Goal: Task Accomplishment & Management: Complete application form

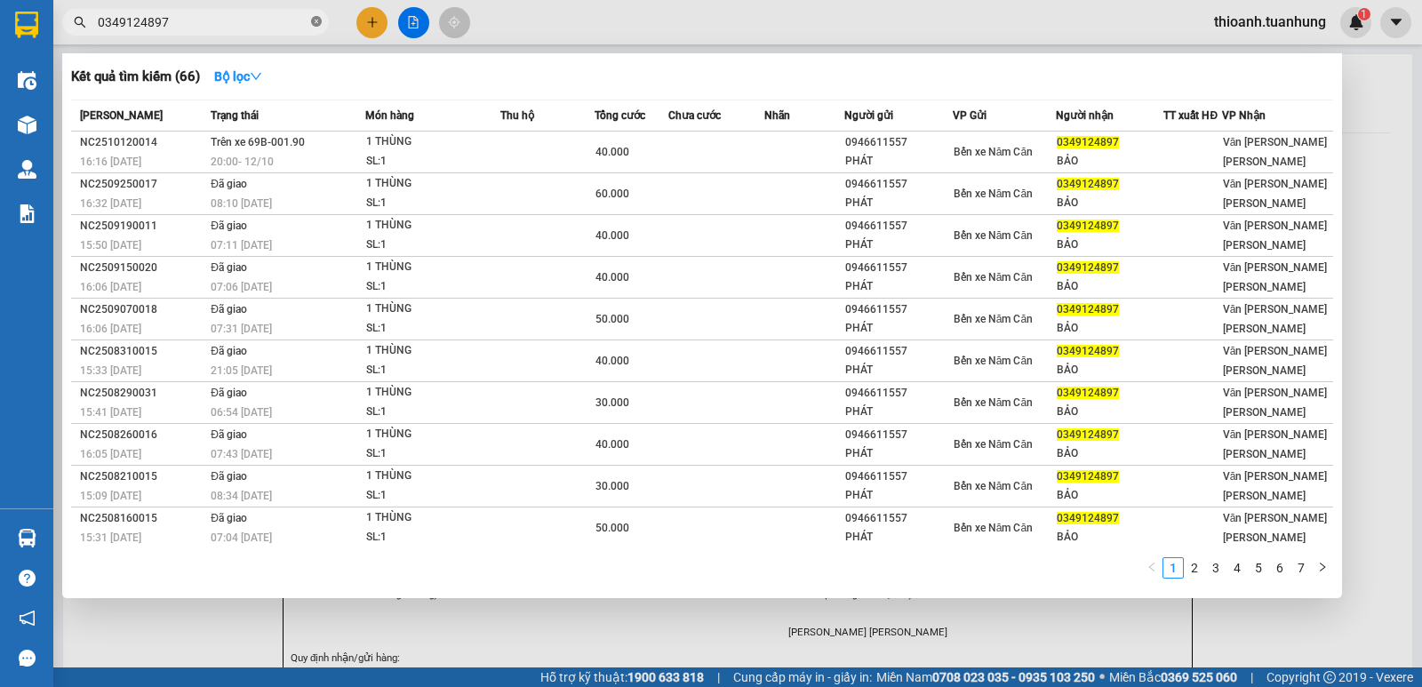
click at [313, 23] on icon "close-circle" at bounding box center [316, 21] width 11 height 11
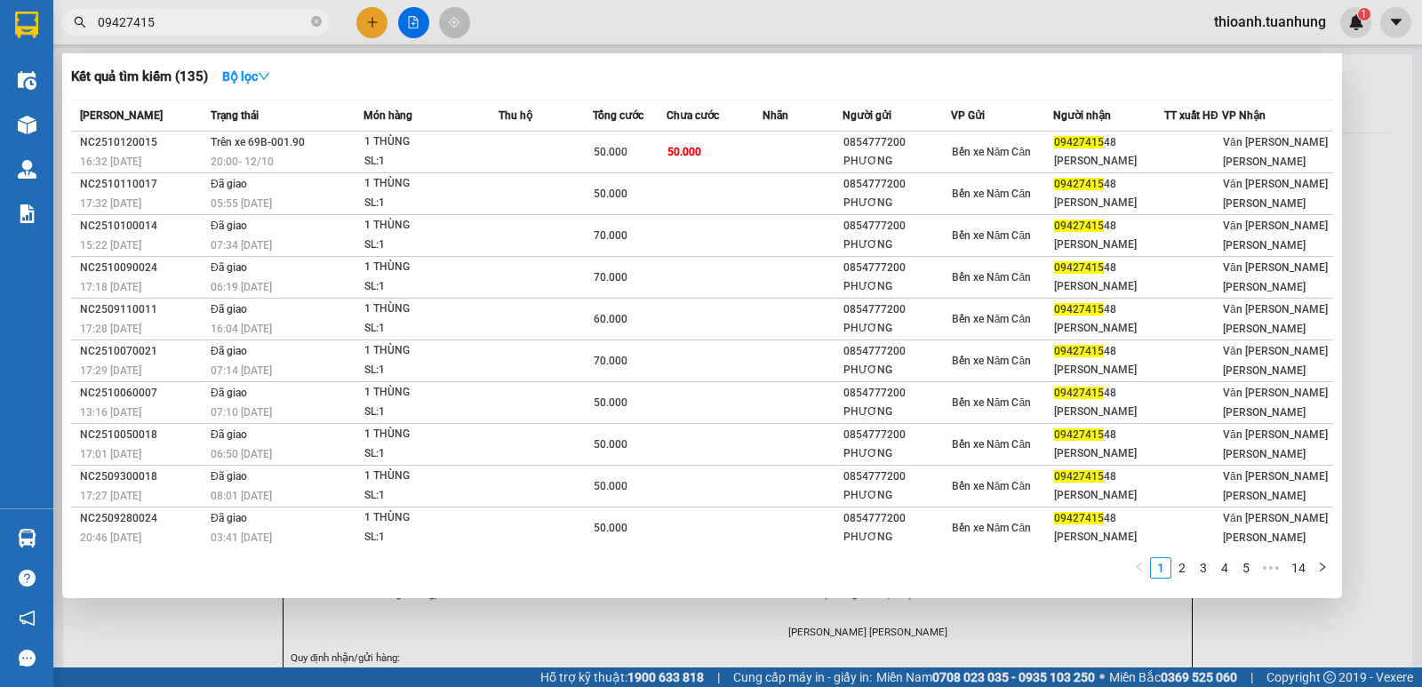
type input "09427415"
click at [379, 24] on div at bounding box center [711, 343] width 1422 height 687
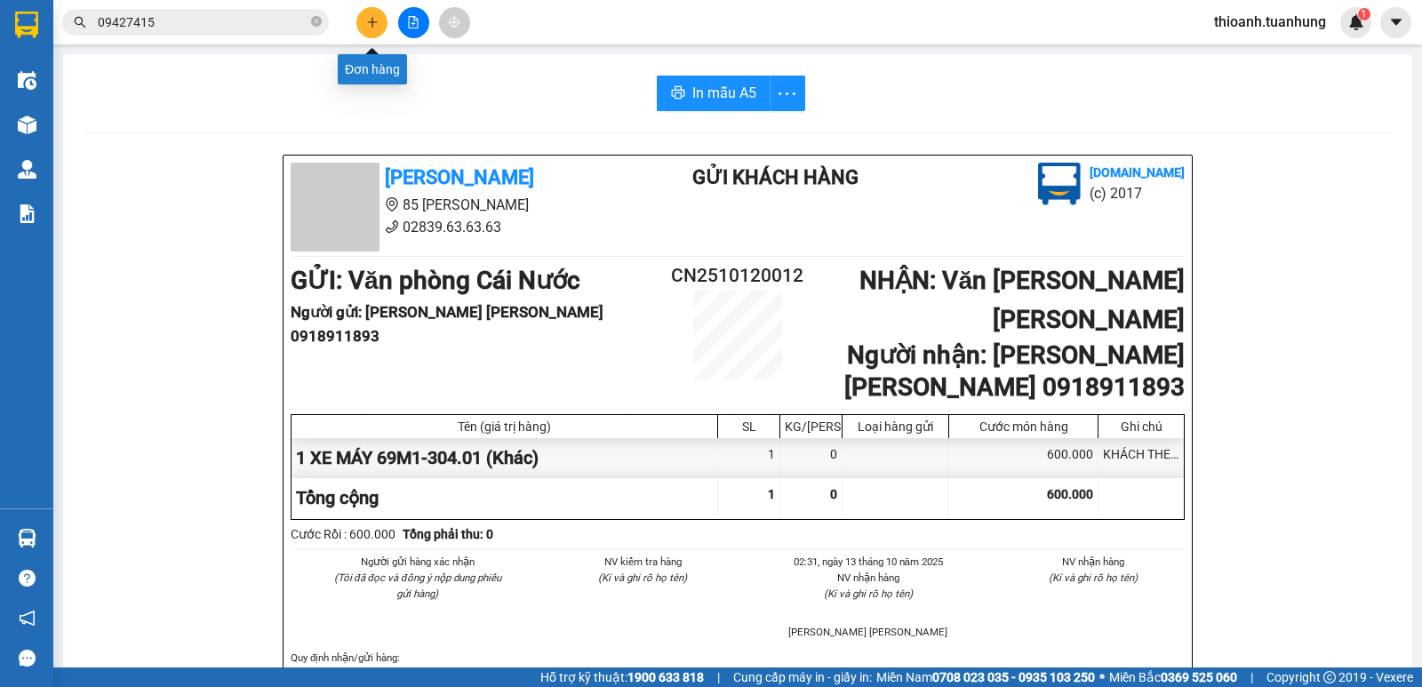
click at [371, 9] on button at bounding box center [371, 22] width 31 height 31
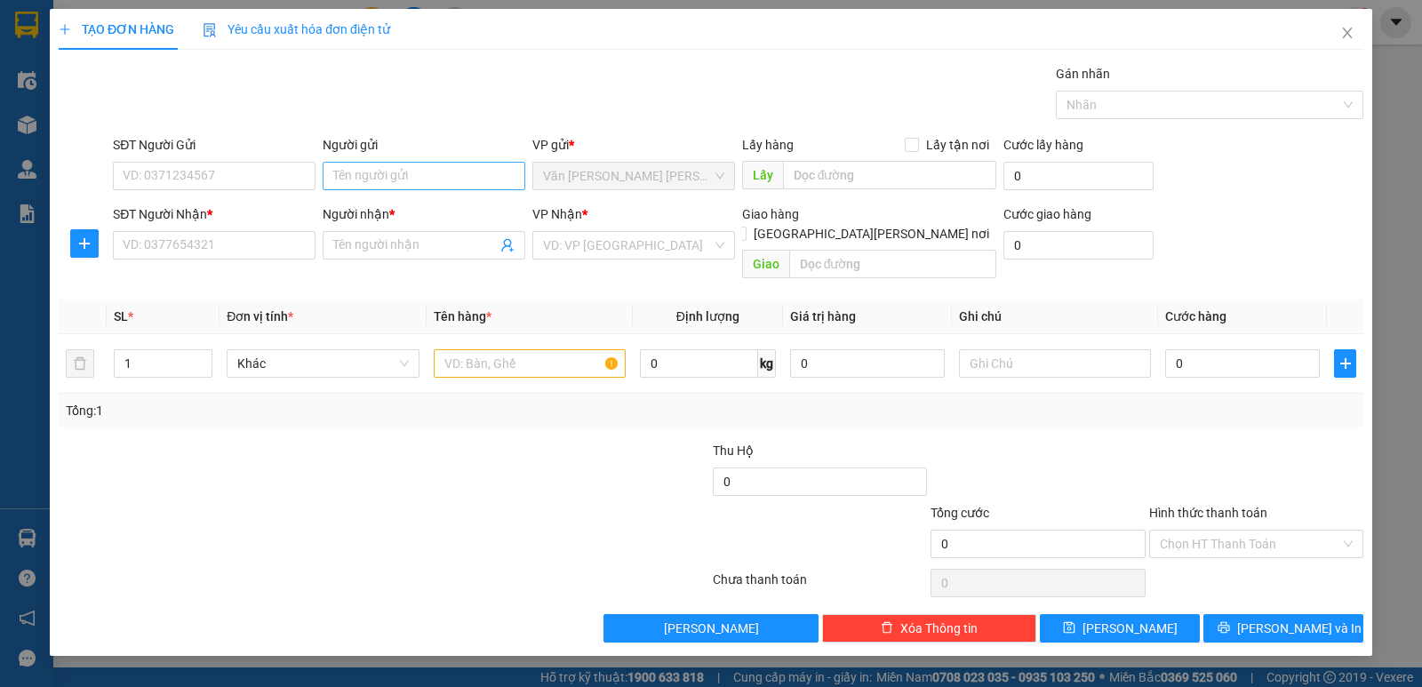
drag, startPoint x: 420, startPoint y: 152, endPoint x: 419, endPoint y: 164, distance: 12.6
click at [419, 164] on div "Người gửi Tên người gửi" at bounding box center [424, 166] width 203 height 62
click at [419, 167] on input "Người gửi" at bounding box center [424, 176] width 203 height 28
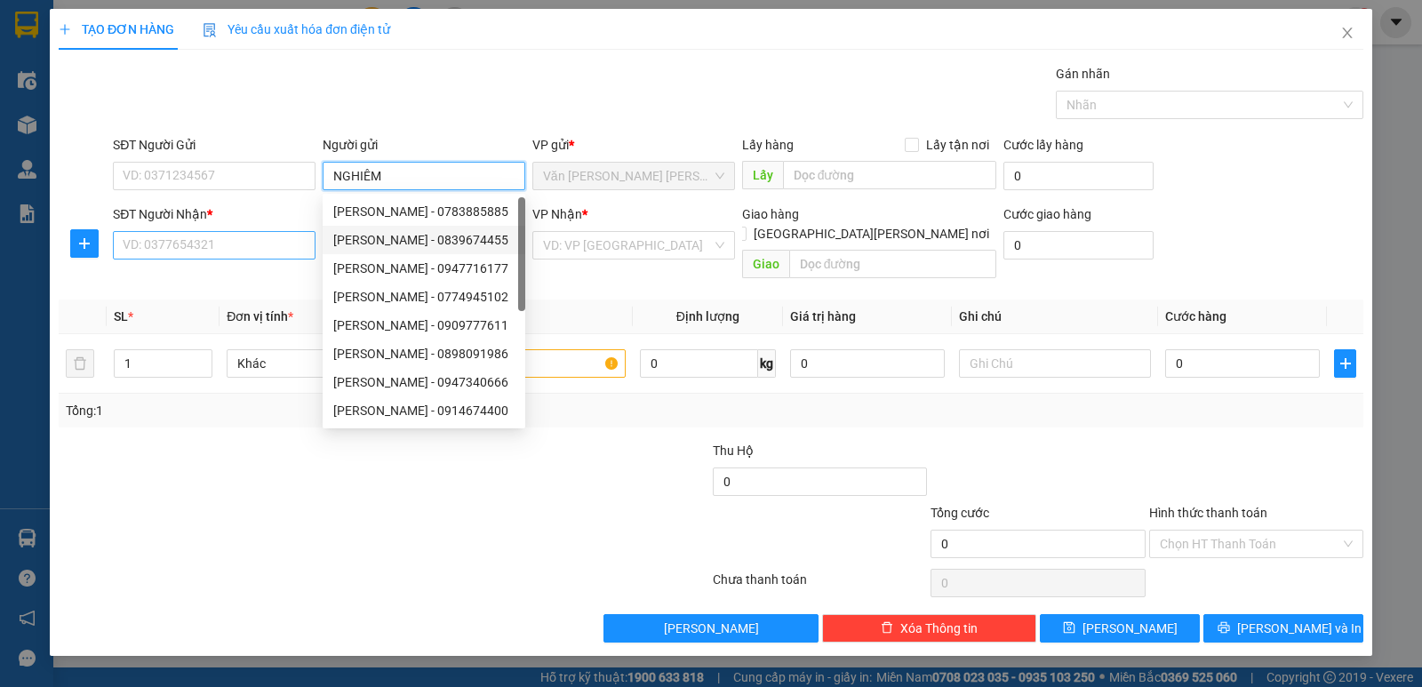
type input "NGHIÊM"
click at [198, 232] on input "SĐT Người Nhận *" at bounding box center [214, 245] width 203 height 28
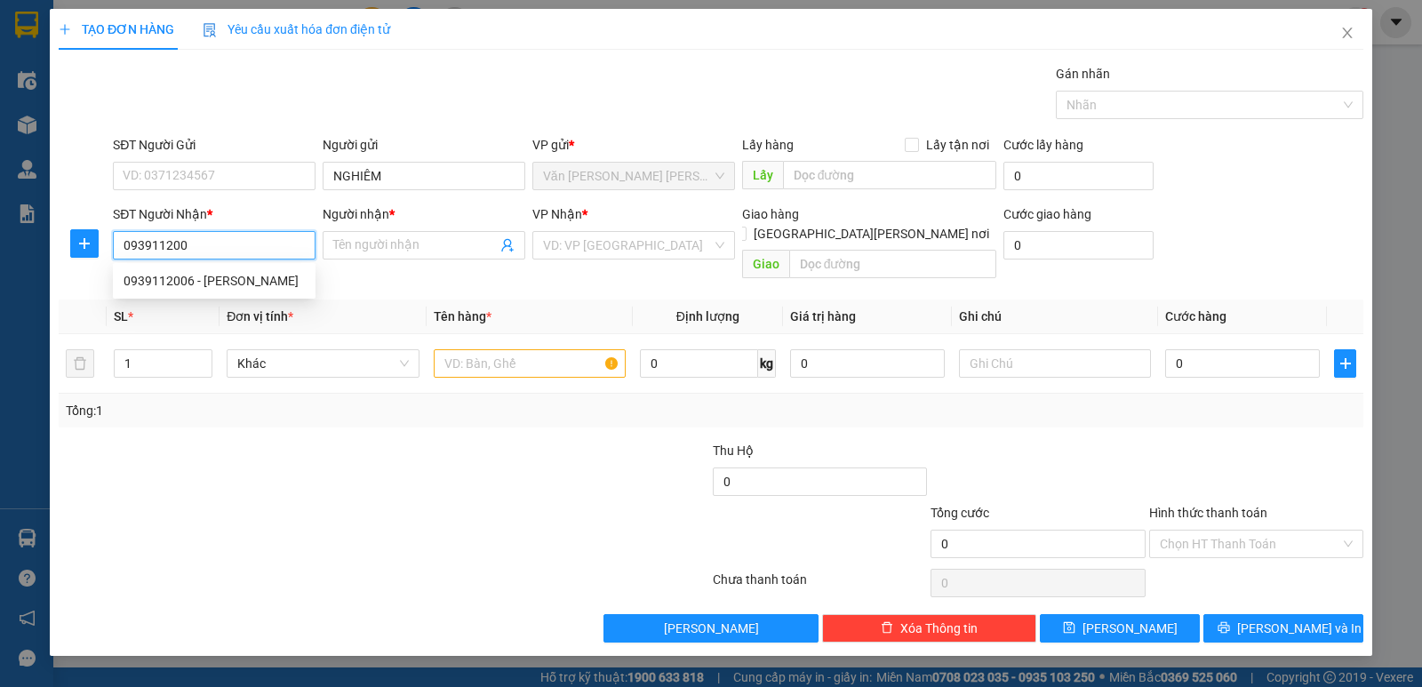
type input "0939112006"
click at [248, 281] on div "0939112006 - [PERSON_NAME]" at bounding box center [214, 281] width 181 height 20
type input "[PERSON_NAME]"
type input "0939112006"
click at [499, 334] on td at bounding box center [530, 364] width 206 height 60
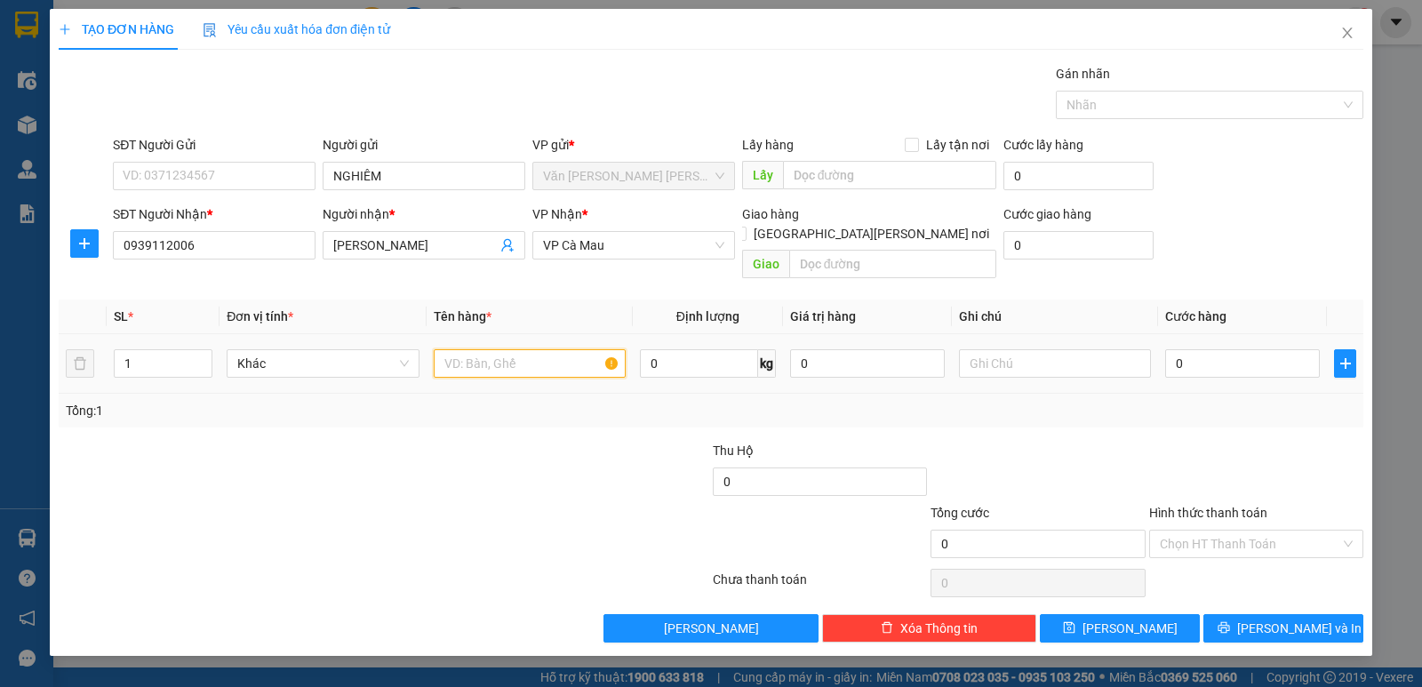
click at [507, 349] on input "text" at bounding box center [530, 363] width 192 height 28
type input "1 THÙNG"
click at [1195, 349] on input "0" at bounding box center [1242, 363] width 155 height 28
type input "6"
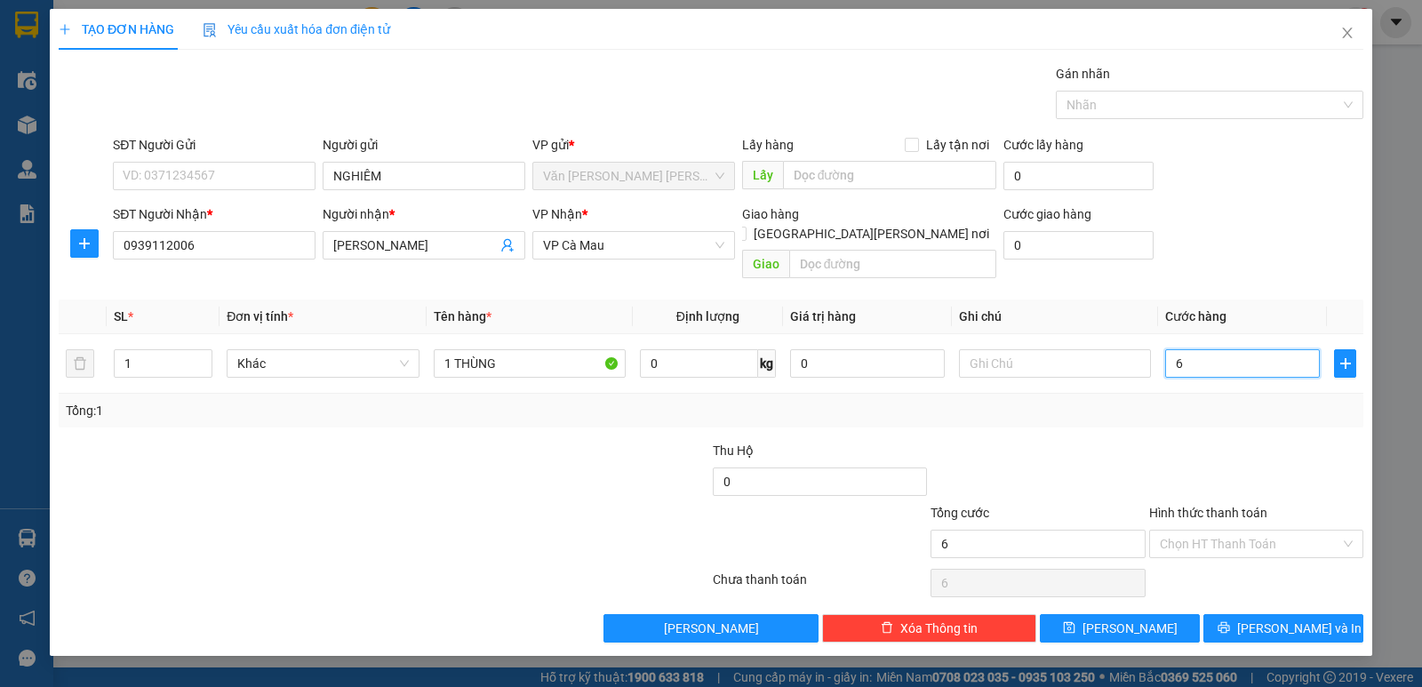
type input "6"
type input "60"
type input "60.000"
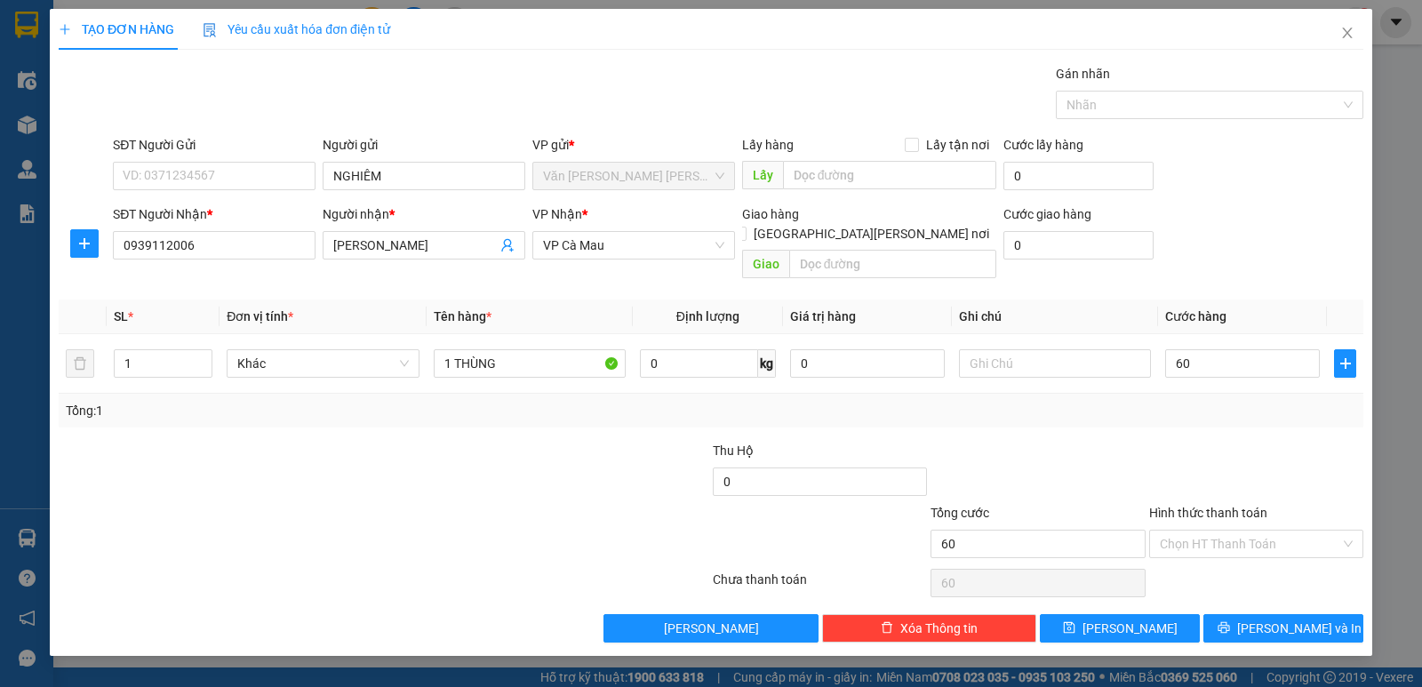
type input "60.000"
click at [1260, 426] on div "Transit Pickup Surcharge Ids Transit Deliver Surcharge Ids Transit Deliver Surc…" at bounding box center [711, 353] width 1305 height 579
drag, startPoint x: 1257, startPoint y: 636, endPoint x: 1256, endPoint y: 608, distance: 27.6
click at [1256, 633] on div "TẠO ĐƠN HÀNG Yêu cầu xuất [PERSON_NAME] điện tử Transit Pickup Surcharge Ids Tr…" at bounding box center [711, 332] width 1323 height 647
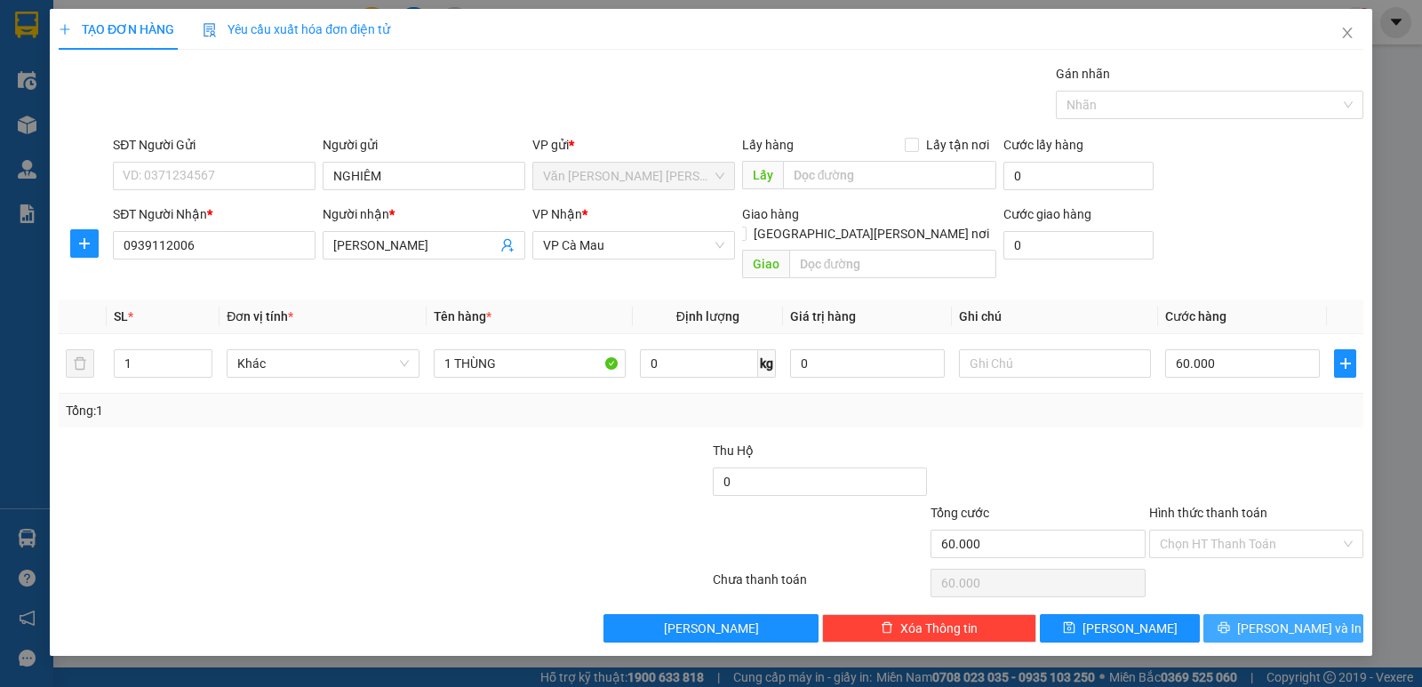
click at [1230, 621] on icon "printer" at bounding box center [1224, 627] width 12 height 12
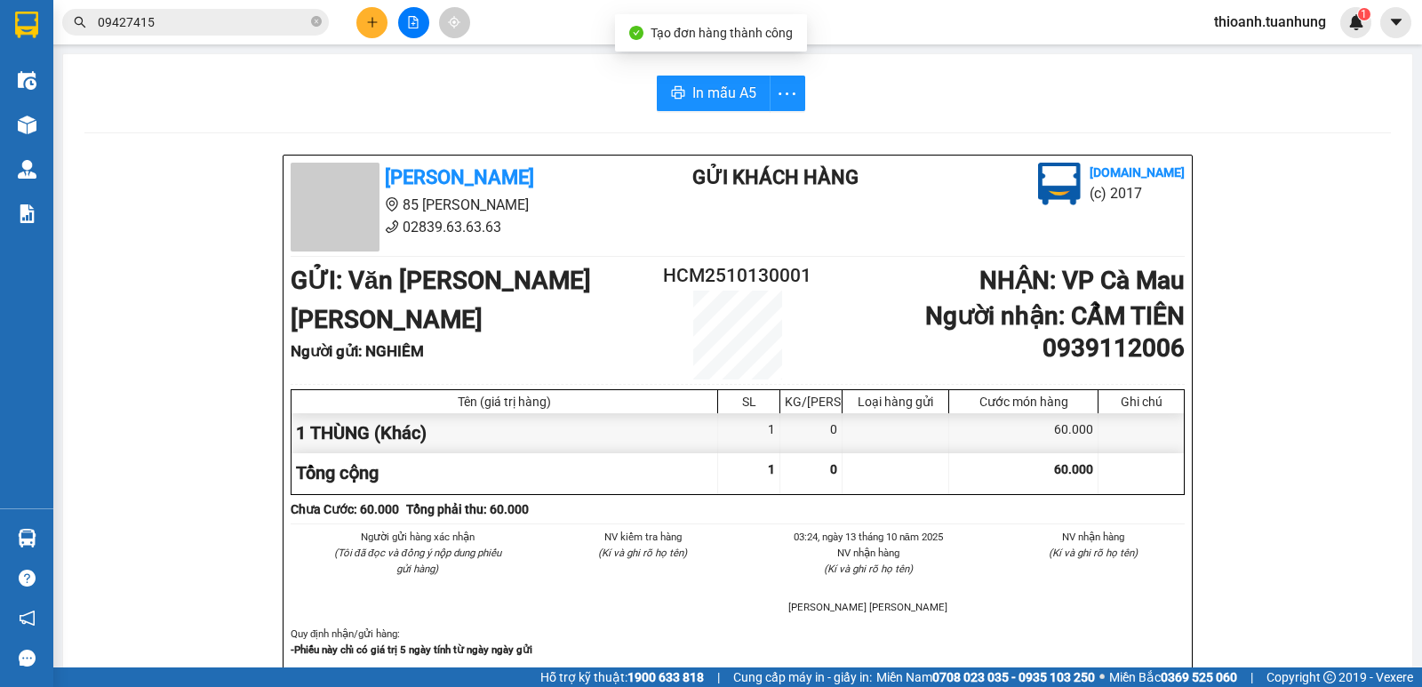
click at [717, 80] on button "In mẫu A5" at bounding box center [714, 94] width 114 height 36
click at [377, 26] on icon "plus" at bounding box center [372, 22] width 12 height 12
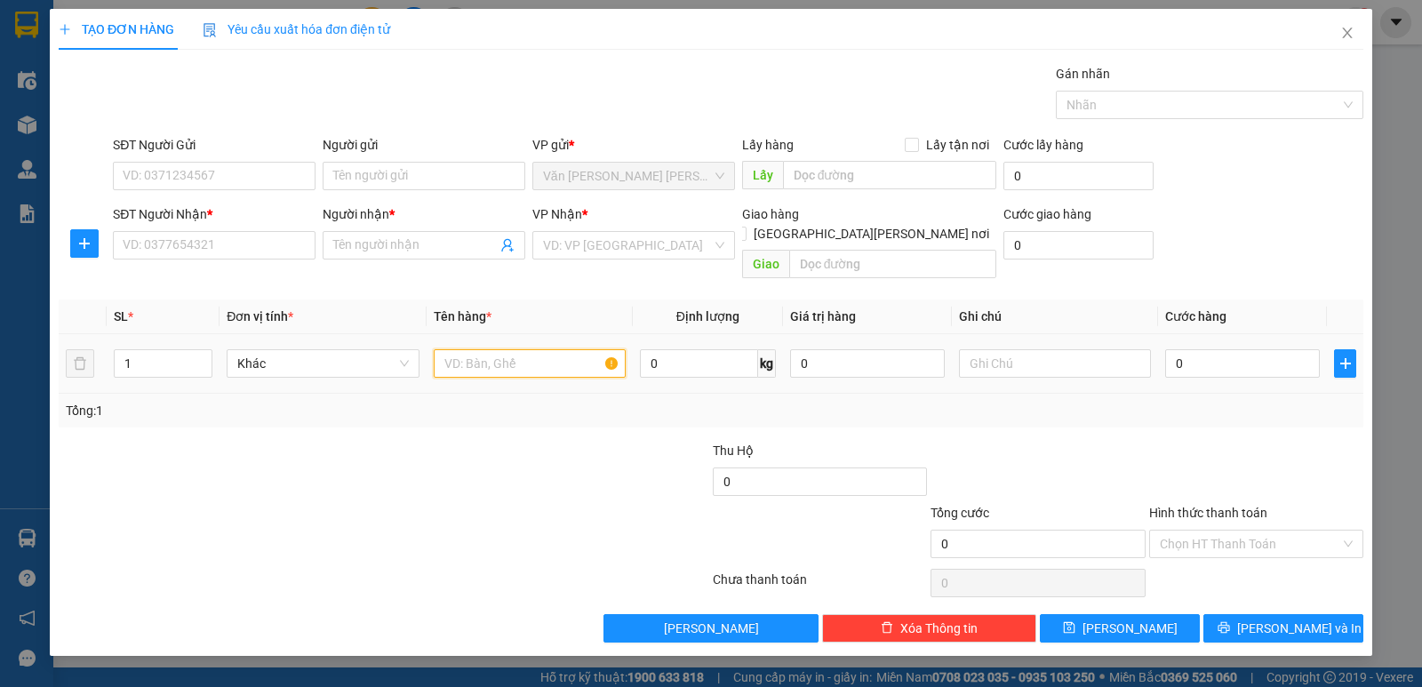
click at [499, 352] on input "text" at bounding box center [530, 363] width 192 height 28
type input "2 THÙNG"
type input "2"
click at [196, 350] on span "Increase Value" at bounding box center [202, 358] width 20 height 16
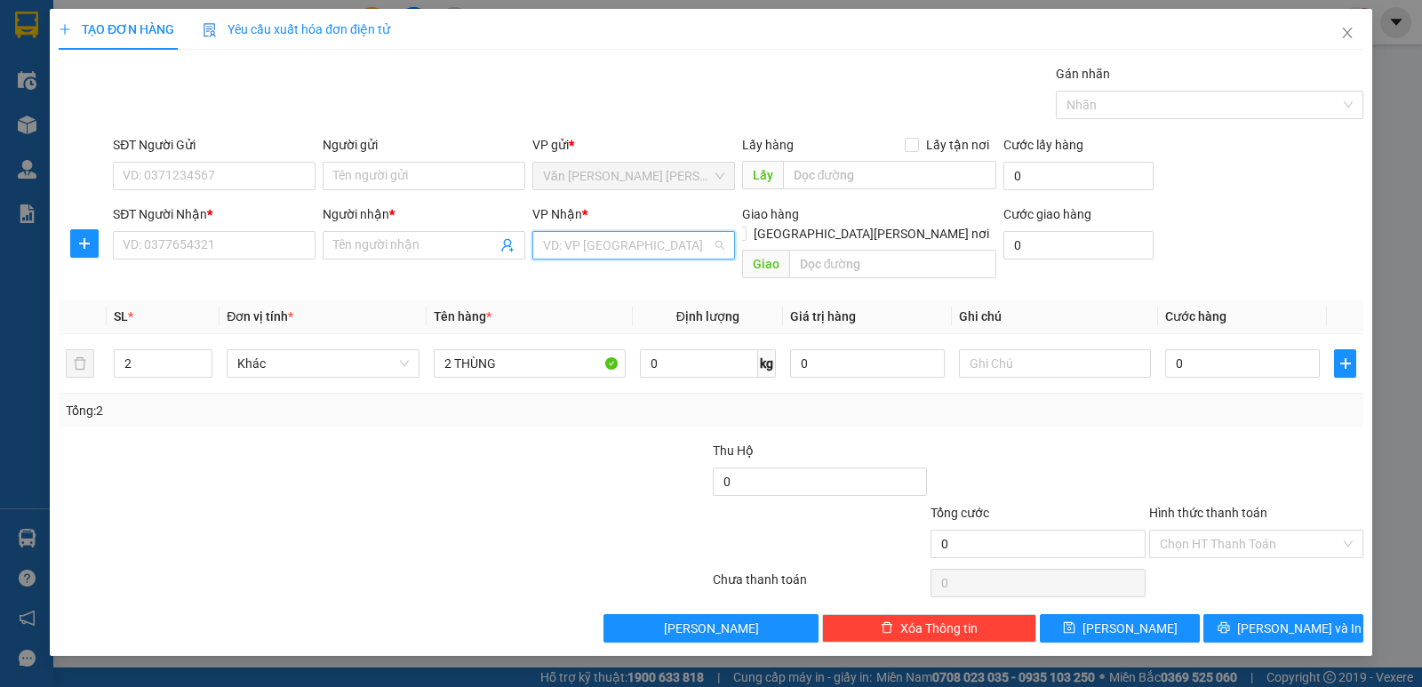
click at [588, 248] on input "search" at bounding box center [627, 245] width 169 height 27
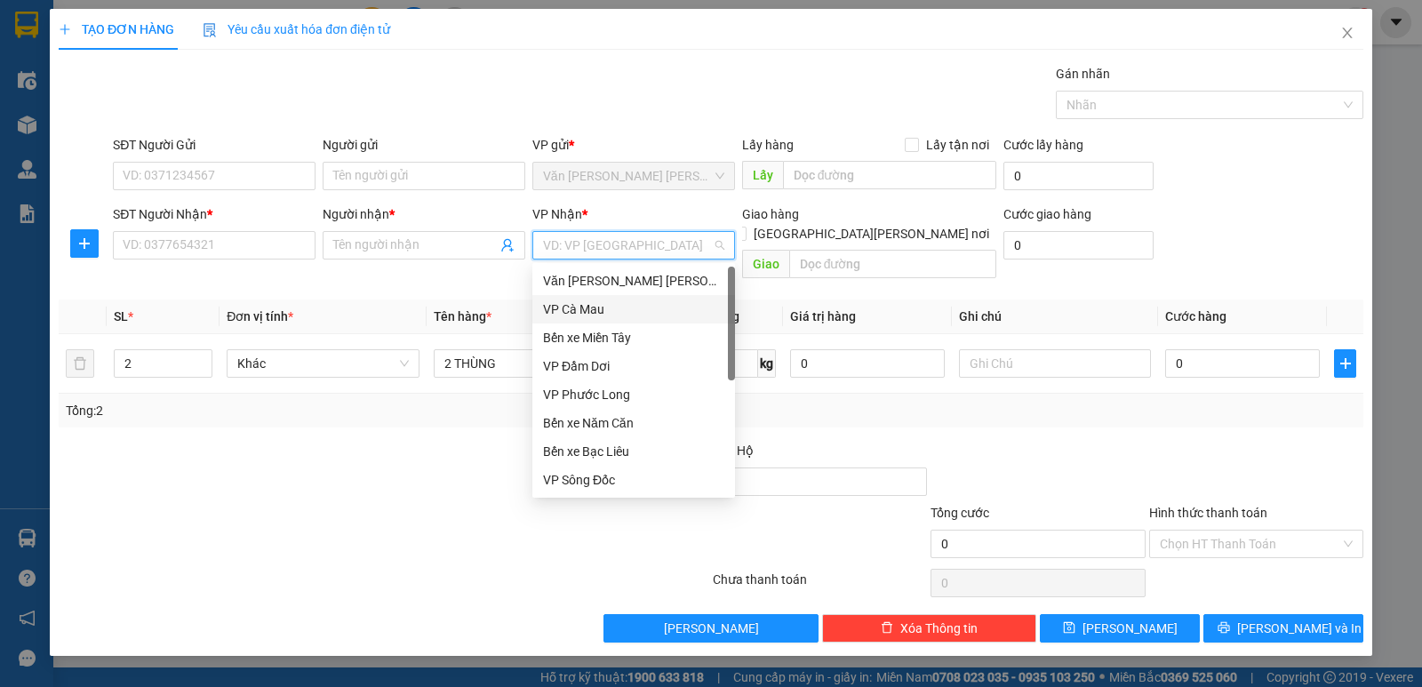
click at [583, 301] on div "VP Cà Mau" at bounding box center [633, 310] width 181 height 20
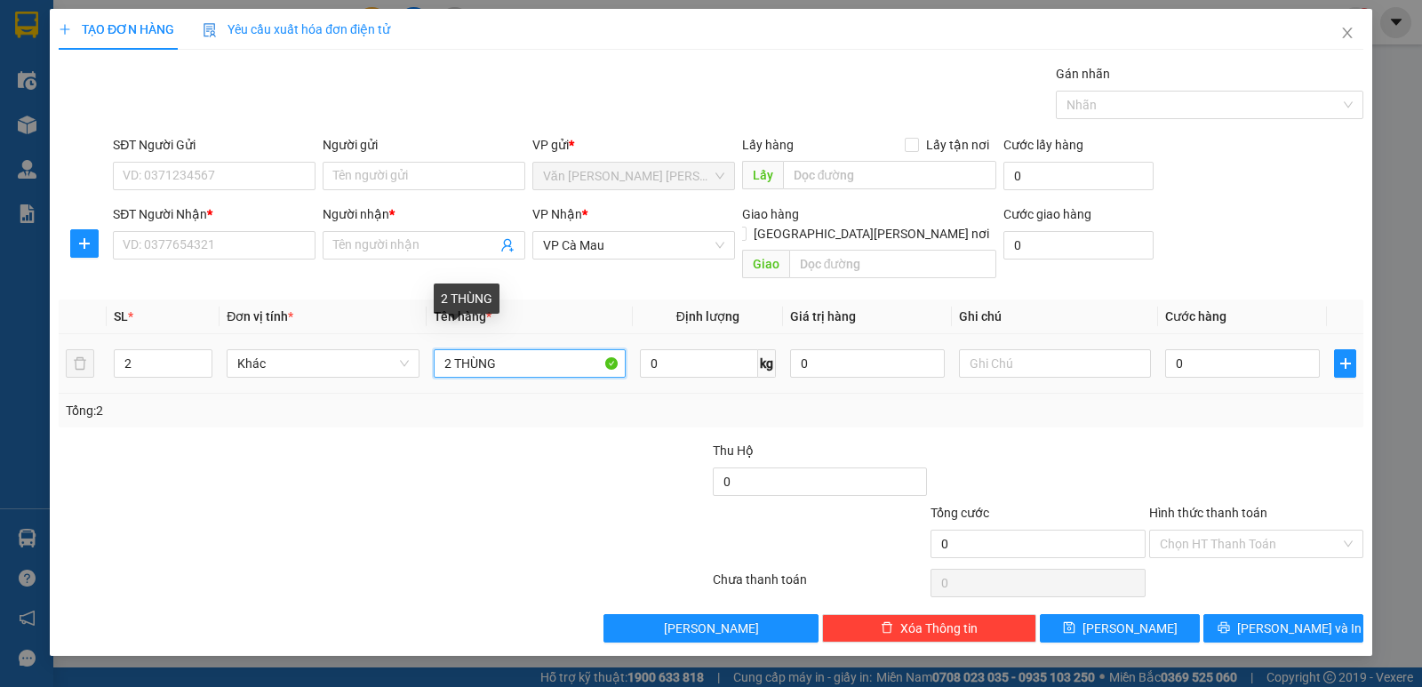
click at [452, 349] on input "2 THÙNG" at bounding box center [530, 363] width 192 height 28
type input "1 THÙNG"
type input "1"
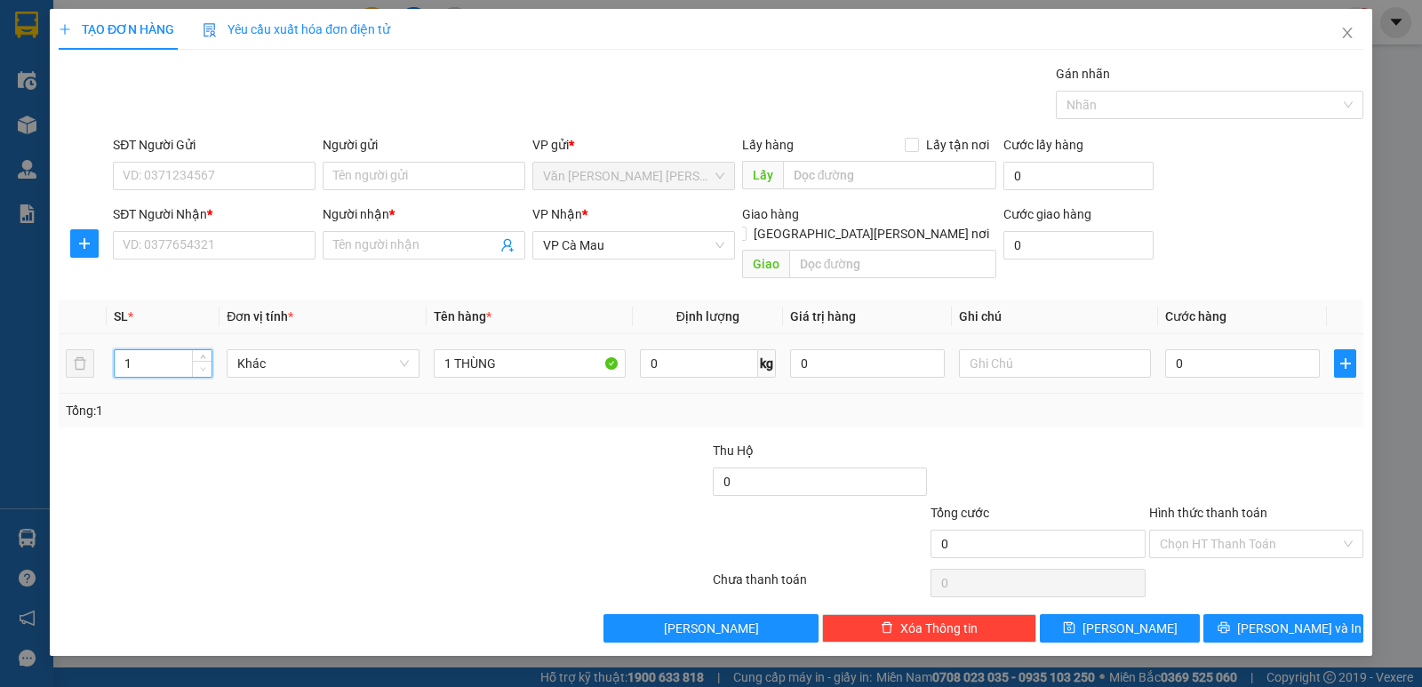
click at [198, 361] on span "Decrease Value" at bounding box center [202, 369] width 20 height 16
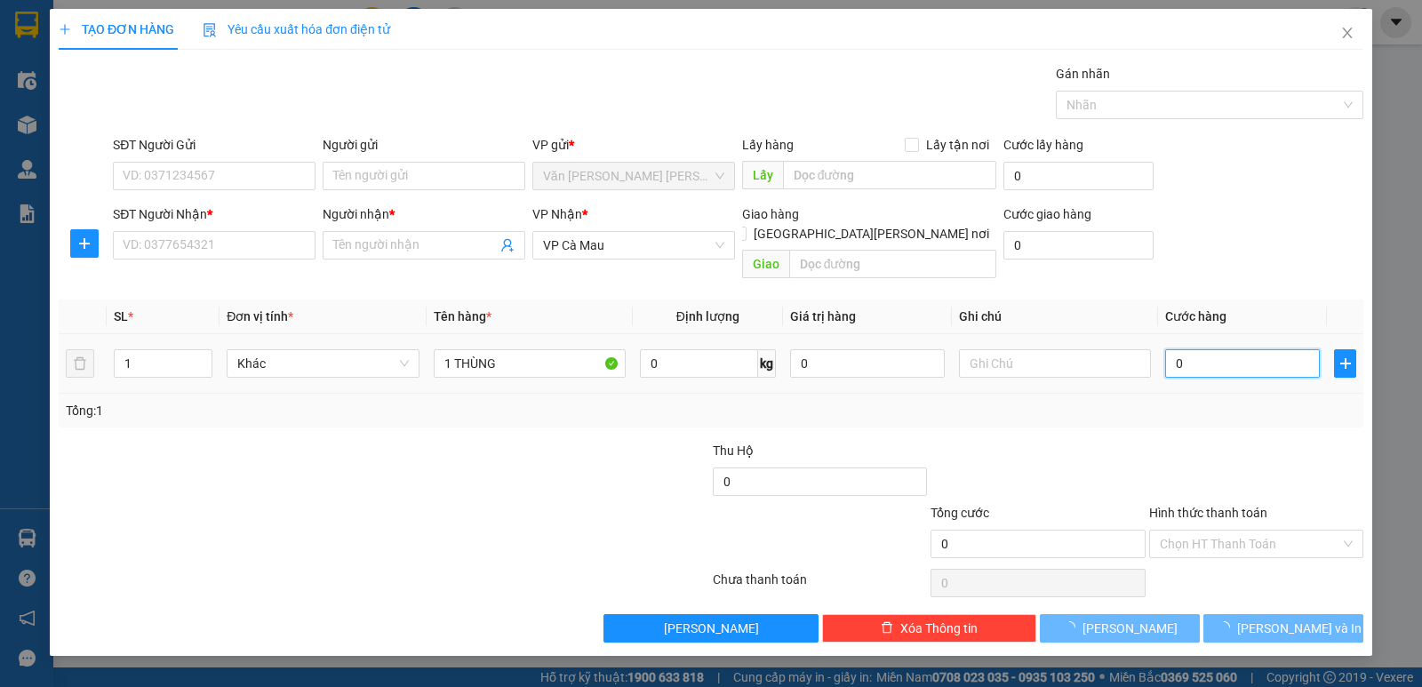
click at [1222, 349] on input "0" at bounding box center [1242, 363] width 155 height 28
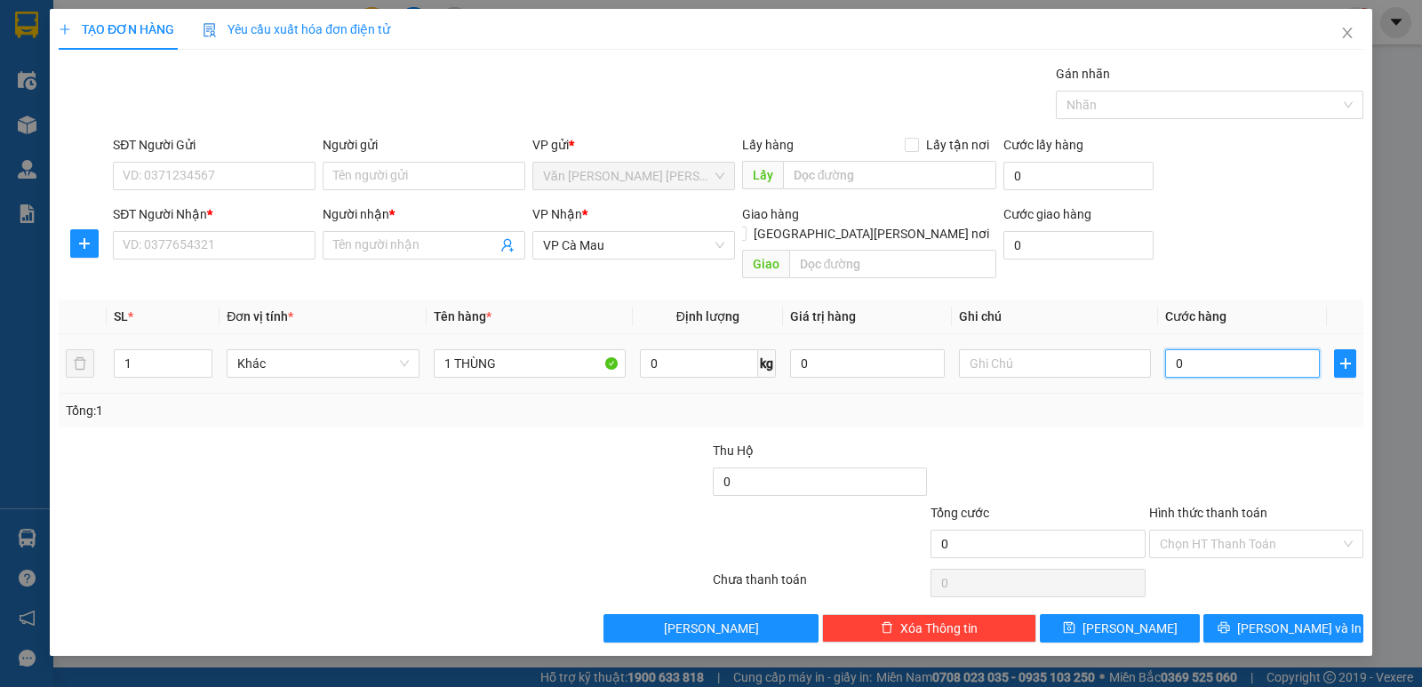
type input "7"
type input "70"
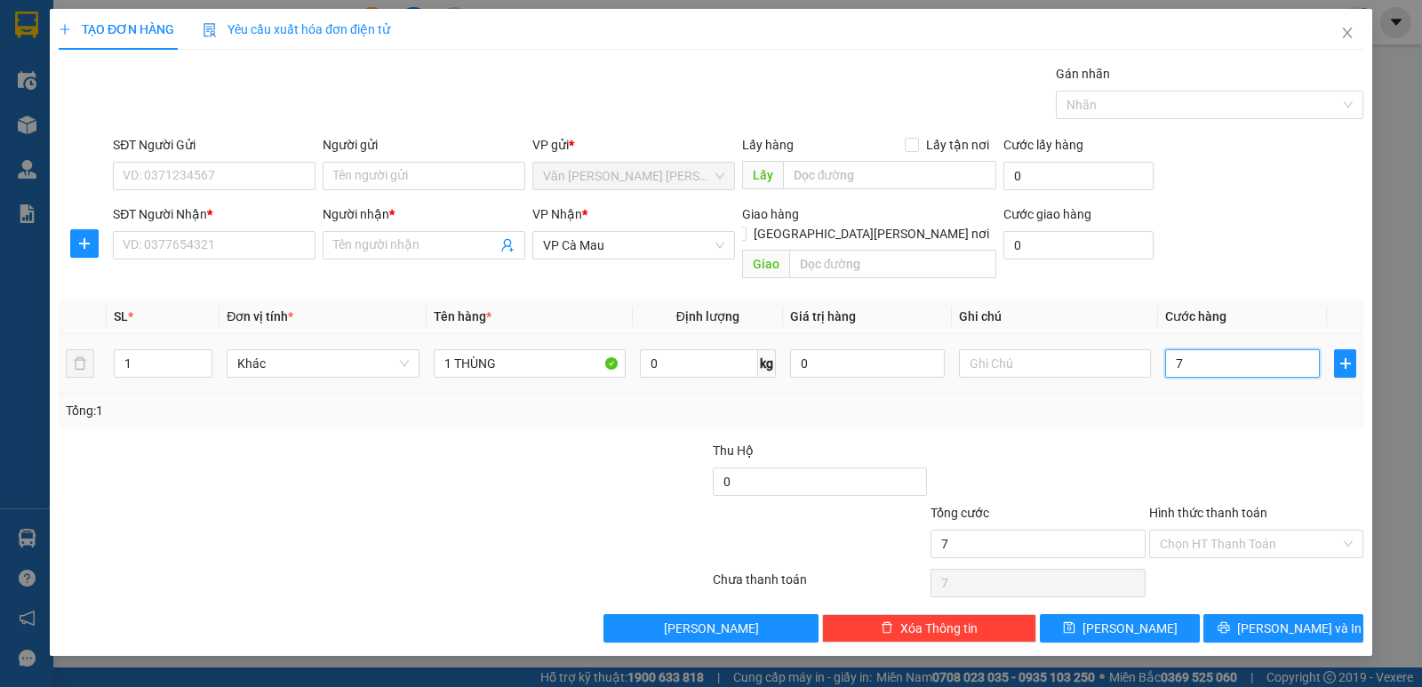
type input "70"
type input "70.000"
drag, startPoint x: 1206, startPoint y: 396, endPoint x: 998, endPoint y: 408, distance: 208.3
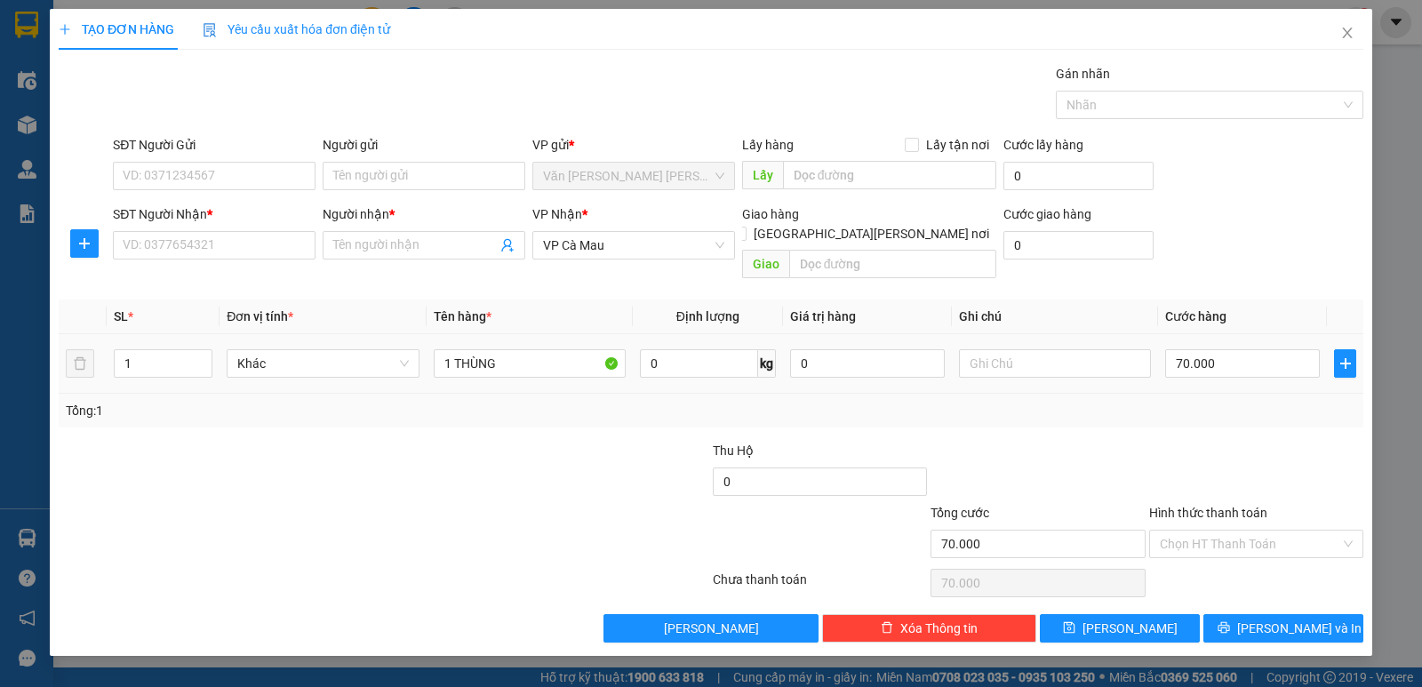
click at [1209, 401] on div "Tổng: 1" at bounding box center [711, 411] width 1291 height 20
click at [364, 178] on input "Người gửi" at bounding box center [424, 176] width 203 height 28
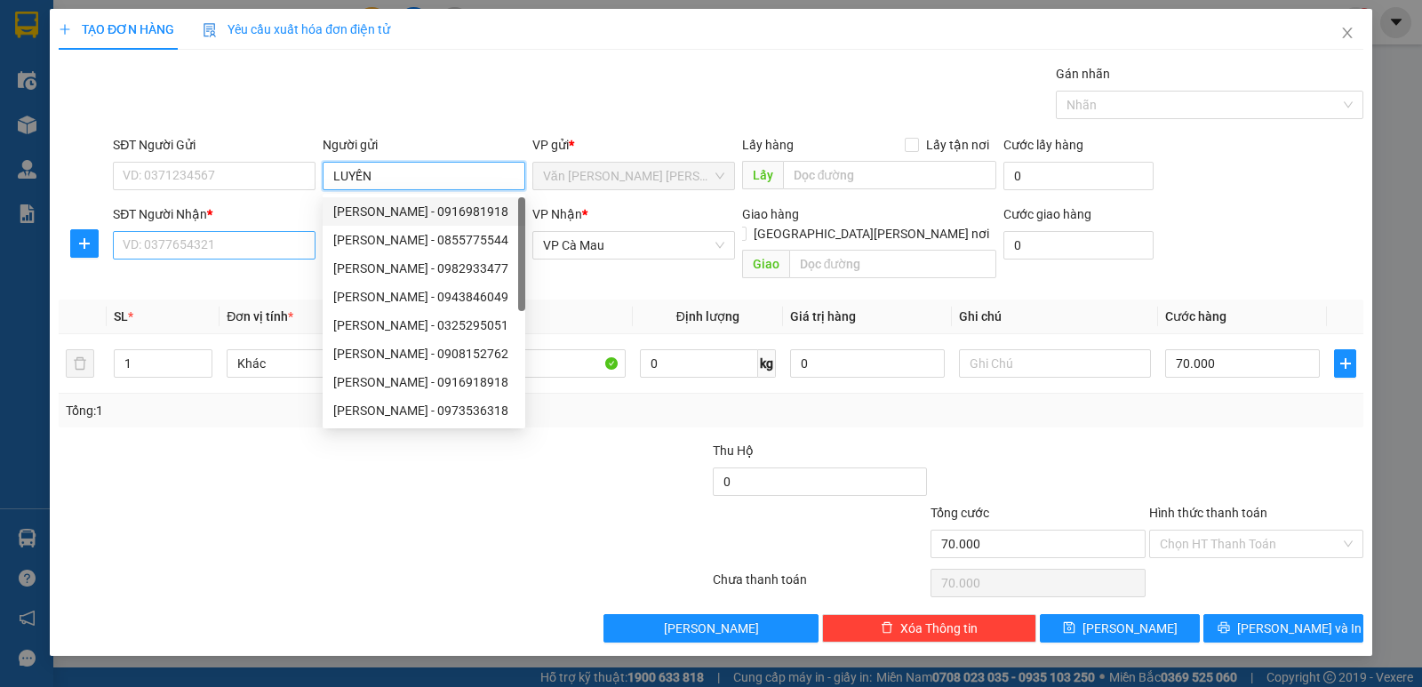
type input "LUYẾN"
click at [243, 251] on input "SĐT Người Nhận *" at bounding box center [214, 245] width 203 height 28
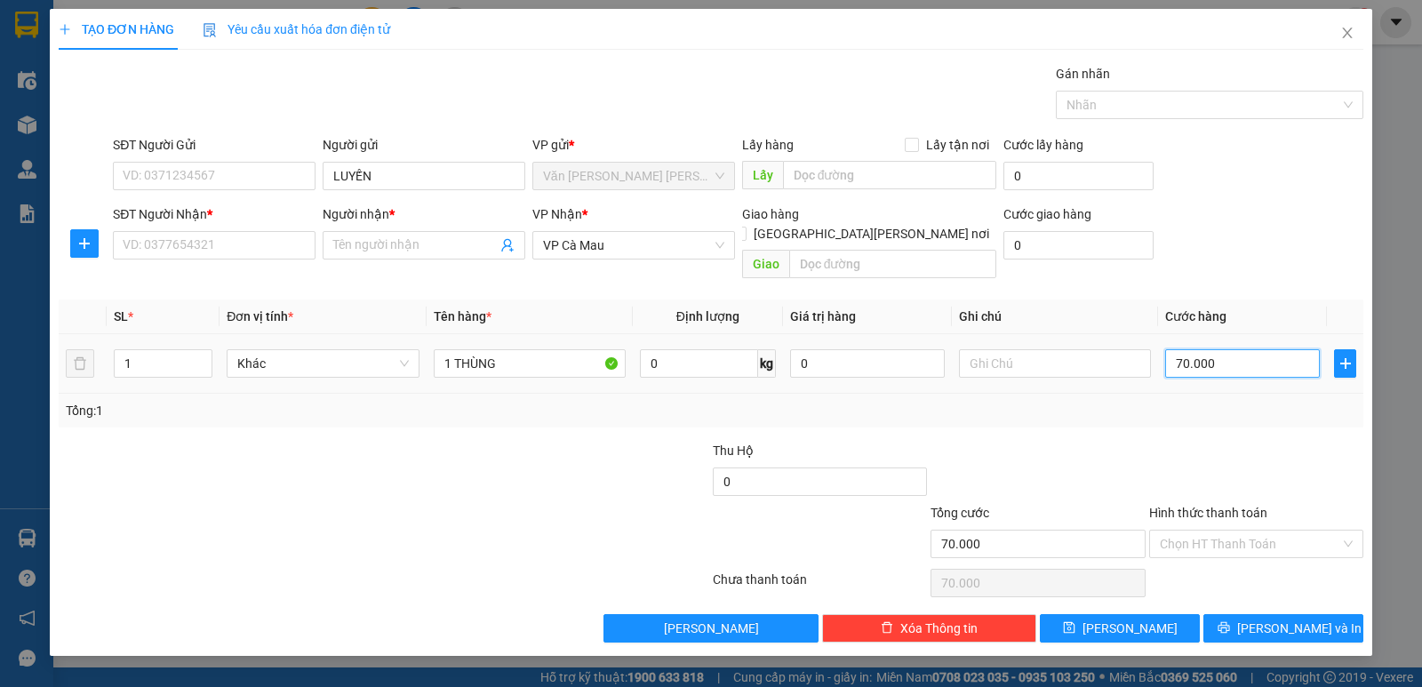
click at [1243, 354] on input "70.000" at bounding box center [1242, 363] width 155 height 28
type input "1"
type input "10"
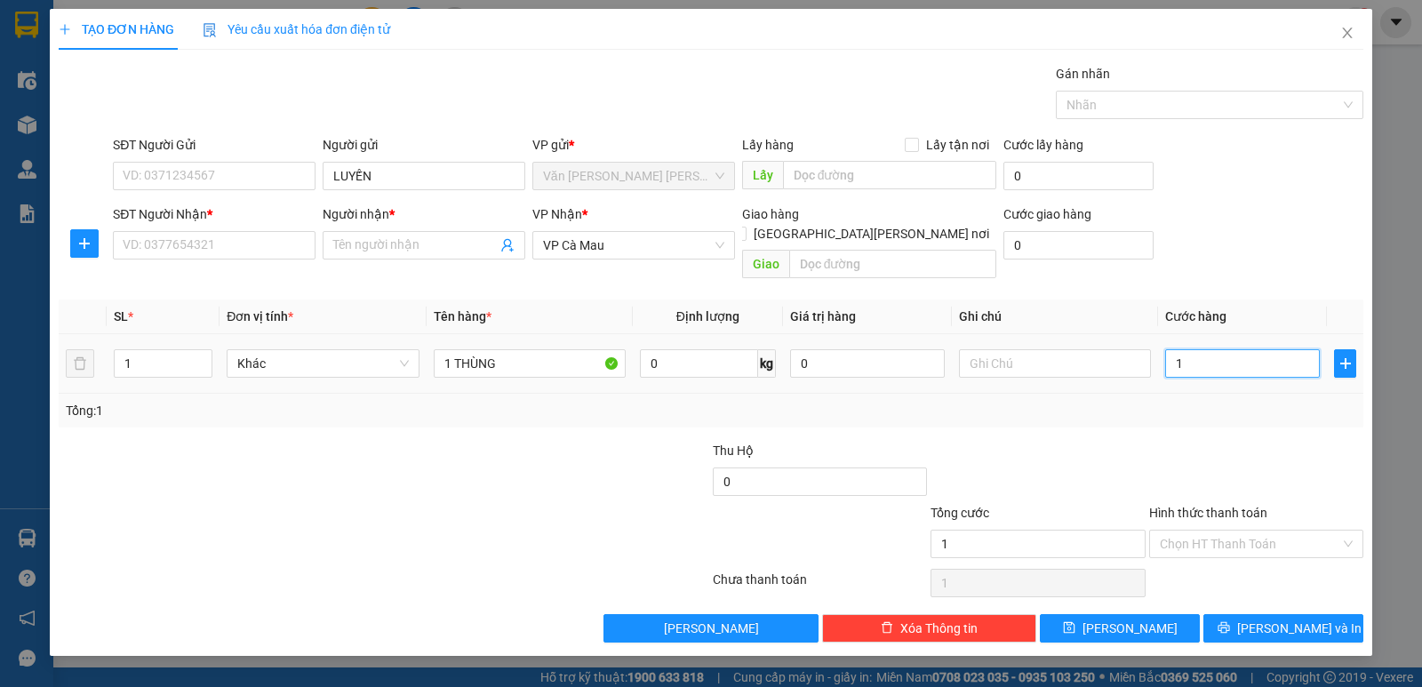
type input "10"
type input "100"
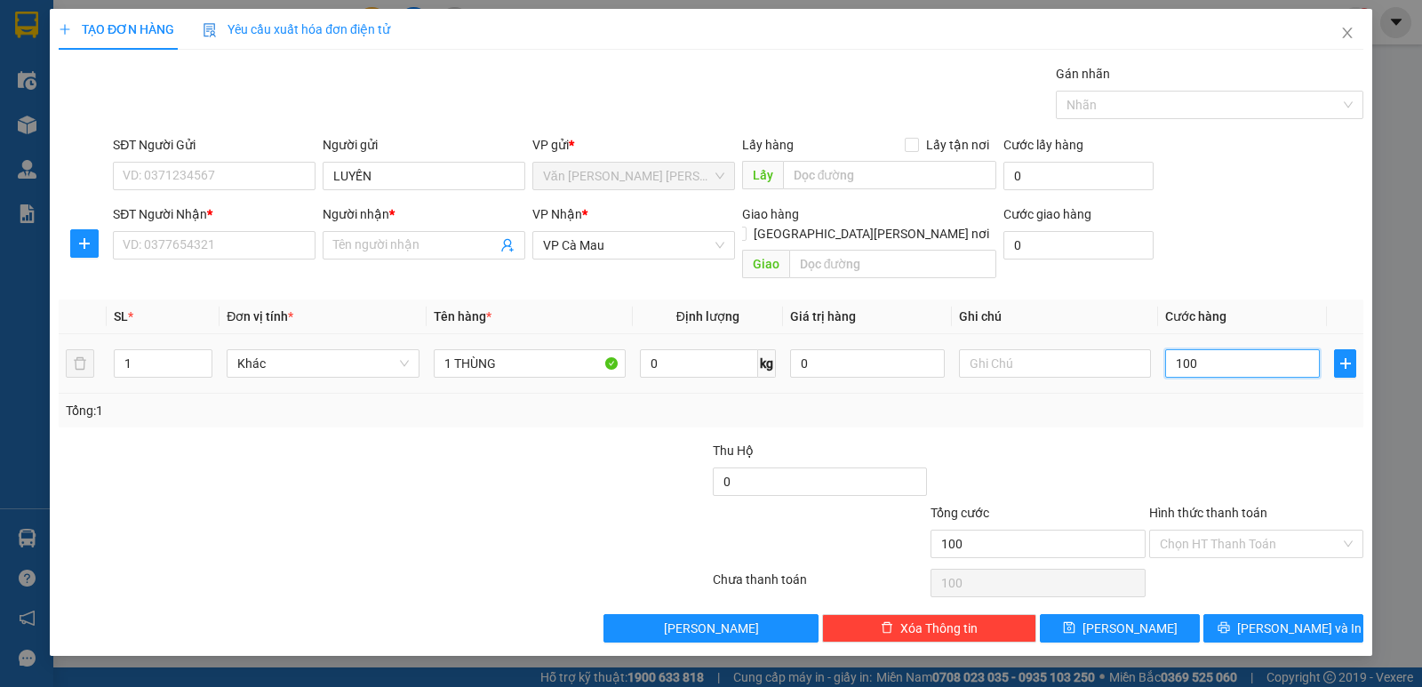
type input "1.000"
type input "10.000"
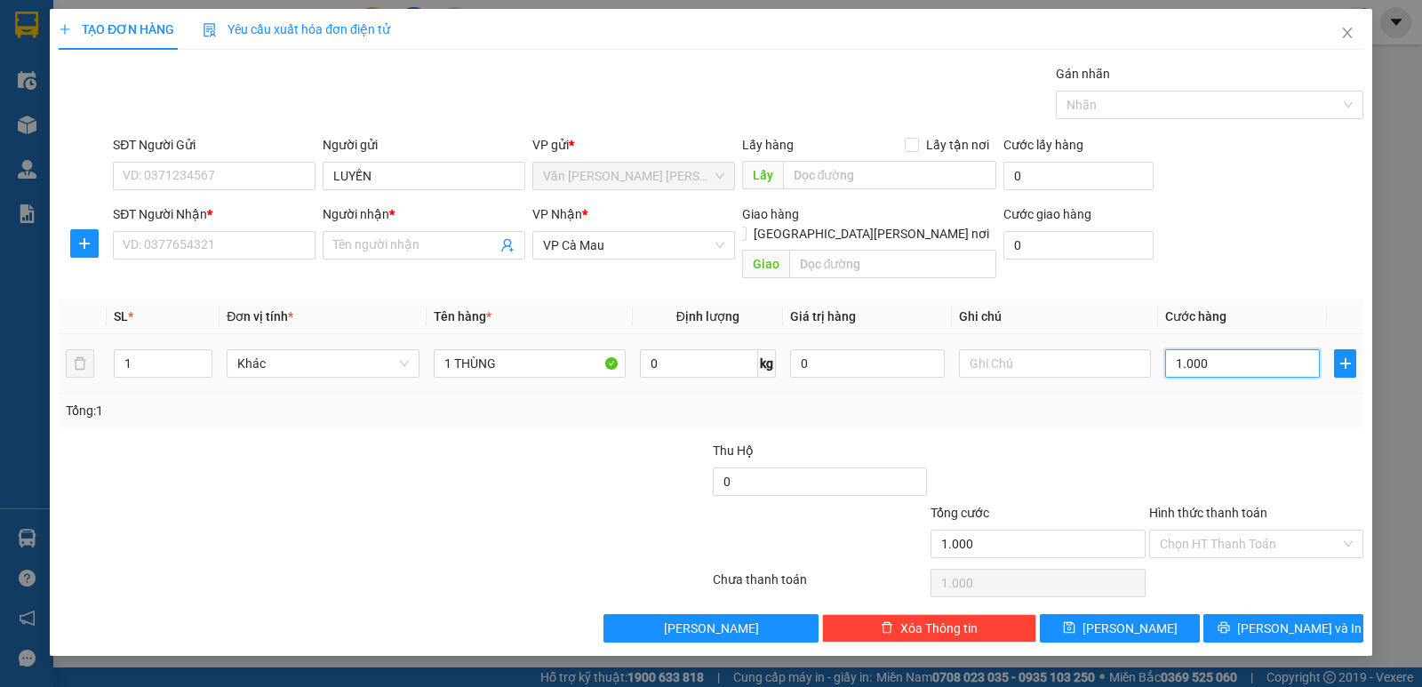
type input "10.000"
type input "100.000"
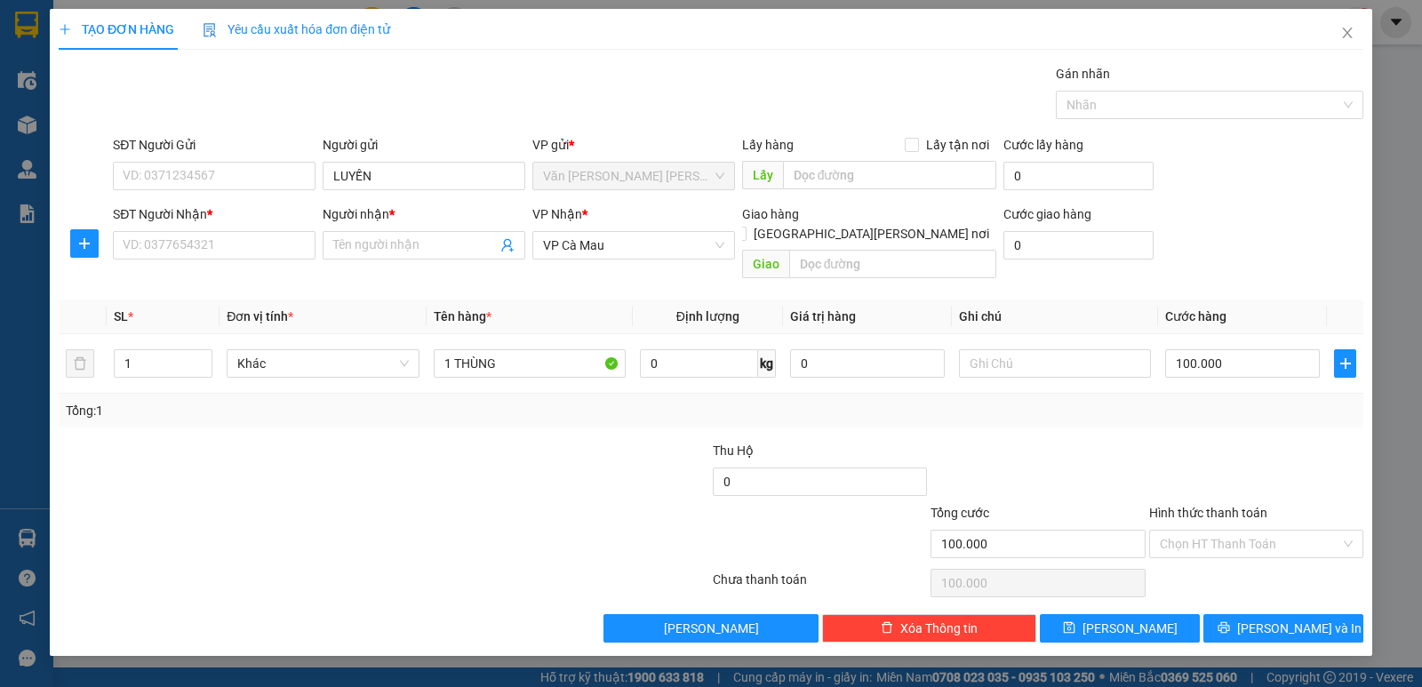
click at [1183, 447] on div at bounding box center [1257, 472] width 218 height 62
click at [221, 244] on input "SĐT Người Nhận *" at bounding box center [214, 245] width 203 height 28
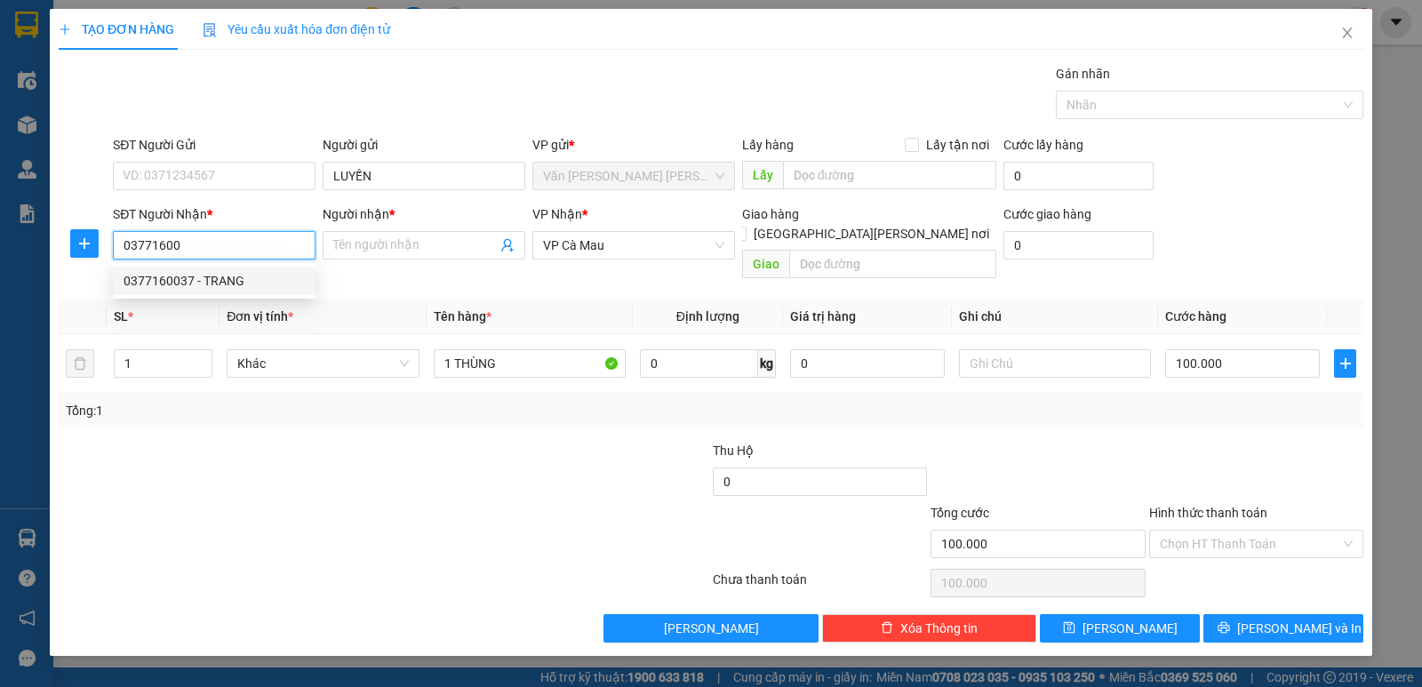
drag, startPoint x: 220, startPoint y: 273, endPoint x: 1421, endPoint y: 431, distance: 1212.2
click at [227, 276] on div "0377160037 - TRANG" at bounding box center [214, 281] width 181 height 20
type input "0377160037"
type input "TRANG"
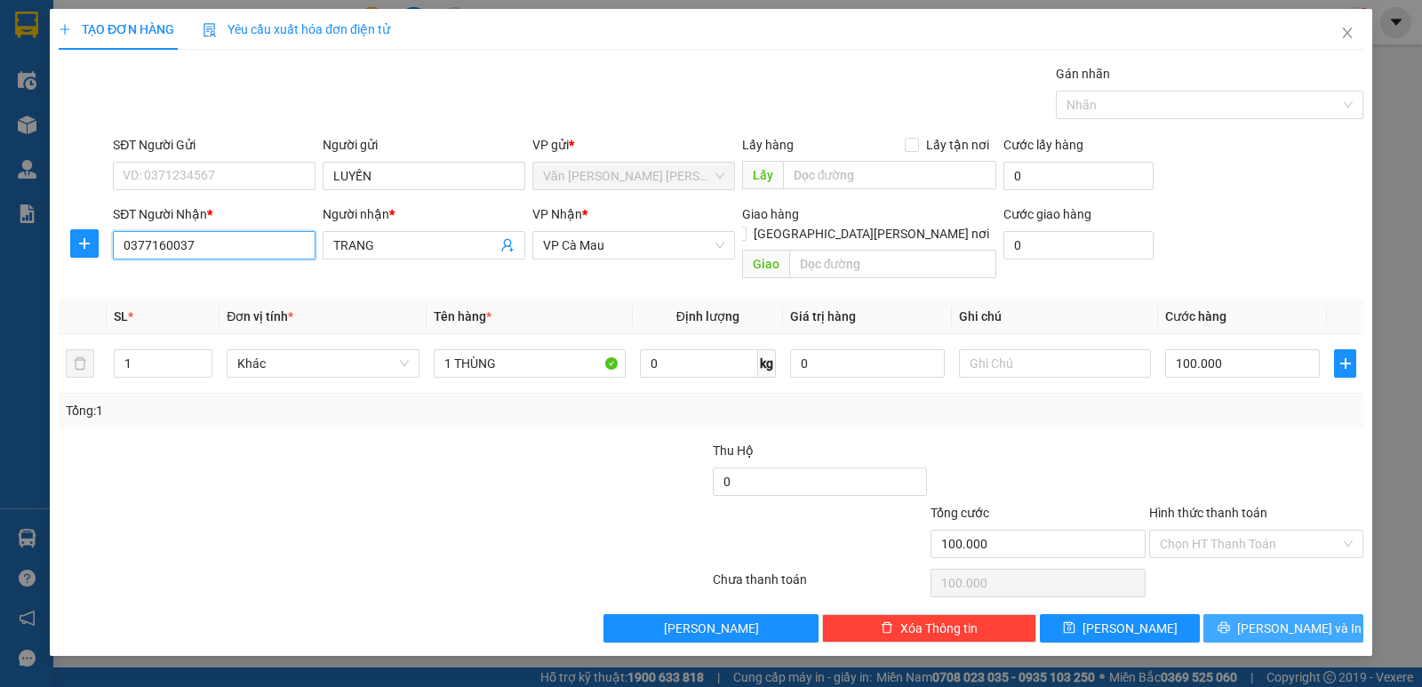
type input "0377160037"
drag, startPoint x: 1259, startPoint y: 604, endPoint x: 1250, endPoint y: 615, distance: 13.9
click at [1230, 621] on icon "printer" at bounding box center [1224, 627] width 12 height 12
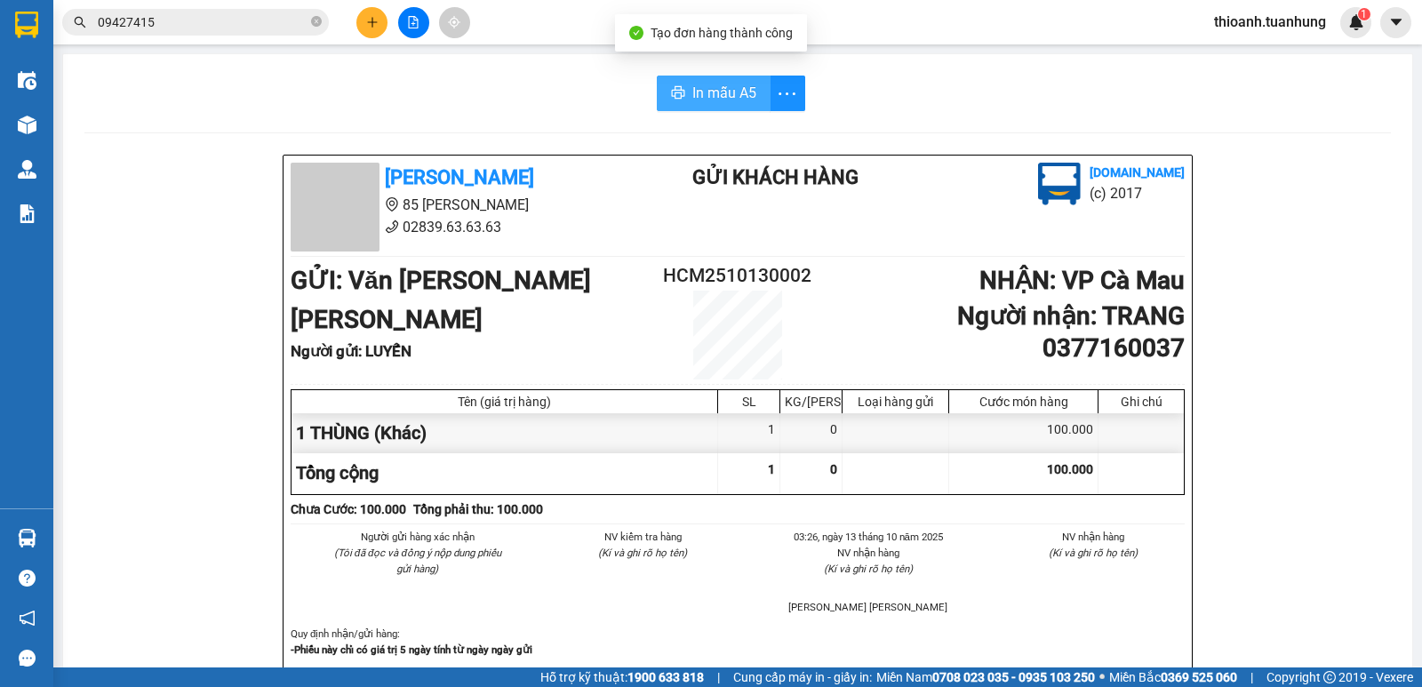
click at [703, 108] on button "In mẫu A5" at bounding box center [714, 94] width 114 height 36
